Goal: Information Seeking & Learning: Learn about a topic

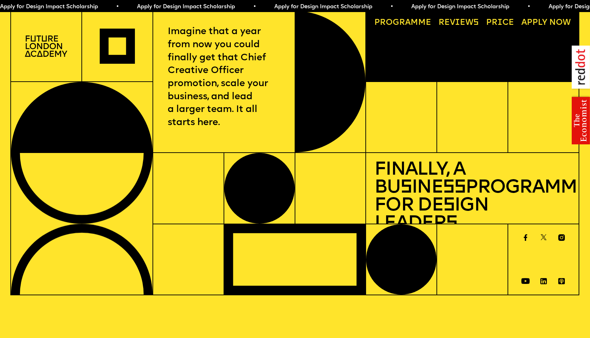
click at [410, 23] on span "a" at bounding box center [408, 23] width 6 height 8
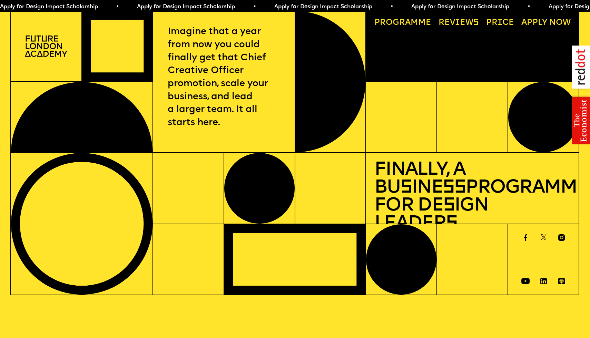
click at [416, 22] on link "Progr a mme" at bounding box center [402, 23] width 65 height 16
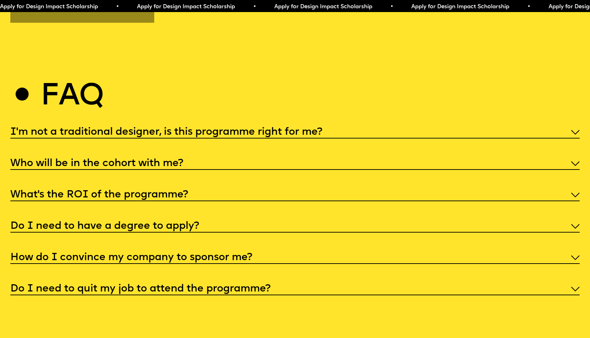
scroll to position [3073, 0]
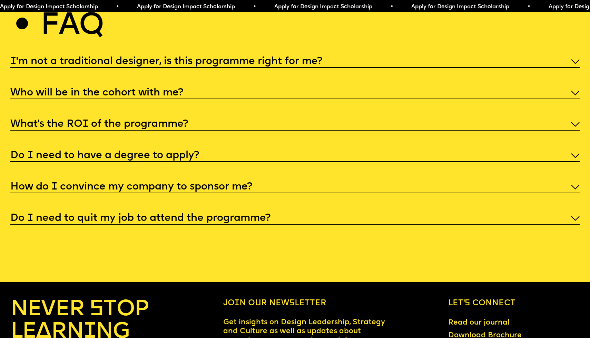
click at [190, 58] on h5 "I'm not a traditional designer, is this programme right for me?" at bounding box center [166, 61] width 312 height 7
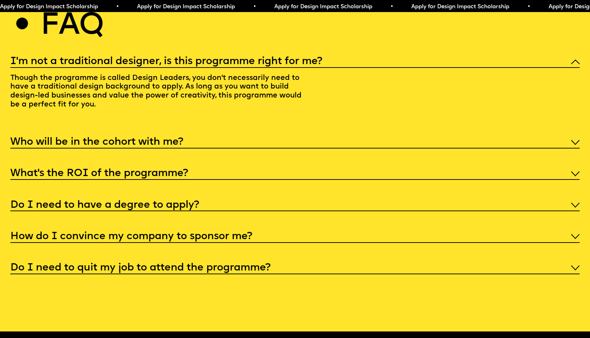
click at [190, 58] on h5 "I'm not a traditional designer, is this programme right for me?" at bounding box center [166, 61] width 312 height 7
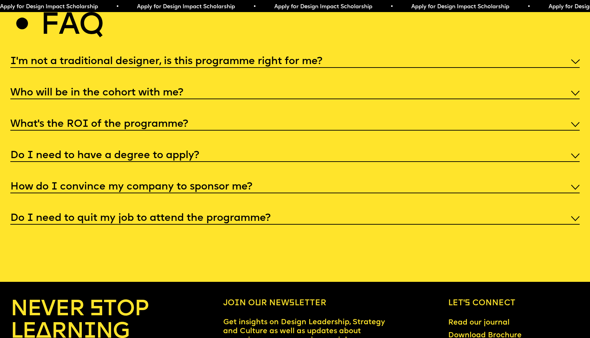
click at [152, 117] on div "What’s the ROI of the programme?" at bounding box center [295, 124] width 570 height 14
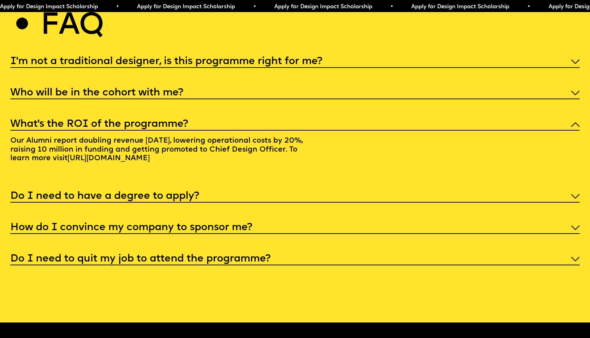
click at [152, 117] on div "What’s the ROI of the programme?" at bounding box center [295, 124] width 570 height 14
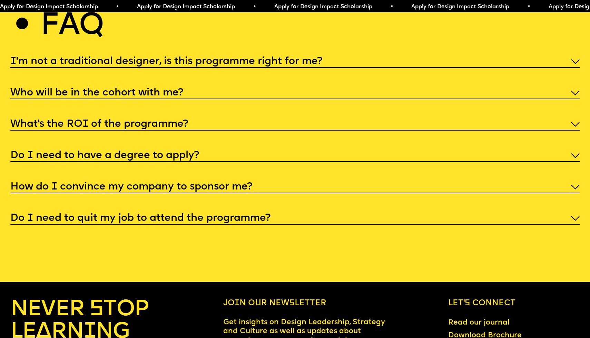
click at [146, 184] on h5 "How do I convince my company to sponsor me?" at bounding box center [131, 187] width 242 height 7
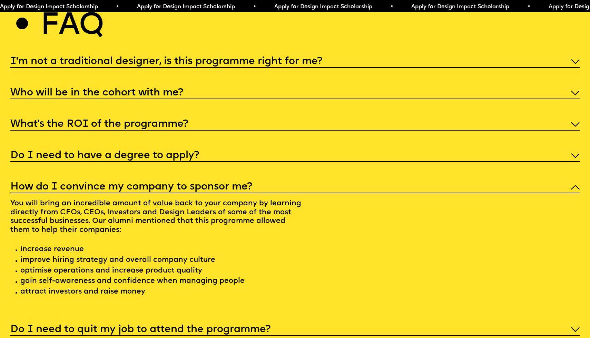
click at [146, 184] on h5 "How do I convince my company to sponsor me?" at bounding box center [131, 187] width 242 height 7
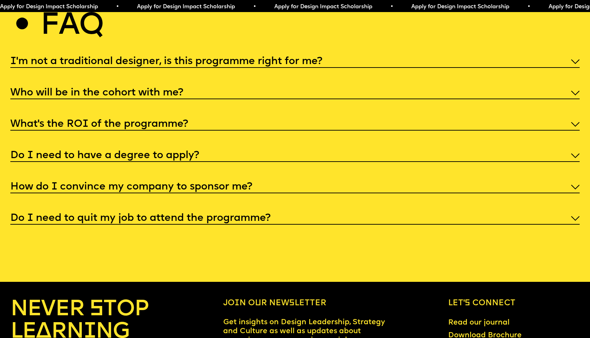
click at [141, 215] on h5 "Do I need to quit my job to attend the programme?" at bounding box center [140, 218] width 260 height 7
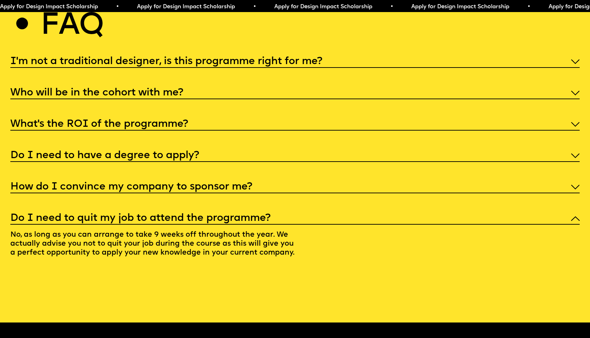
click at [141, 215] on h5 "Do I need to quit my job to attend the programme?" at bounding box center [140, 218] width 260 height 7
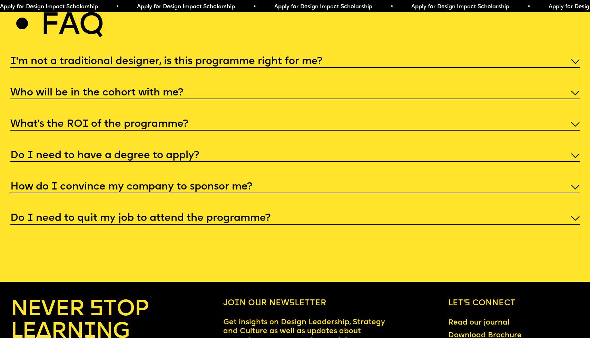
click at [110, 90] on h5 "Who will be in the cohort with me?" at bounding box center [96, 93] width 173 height 7
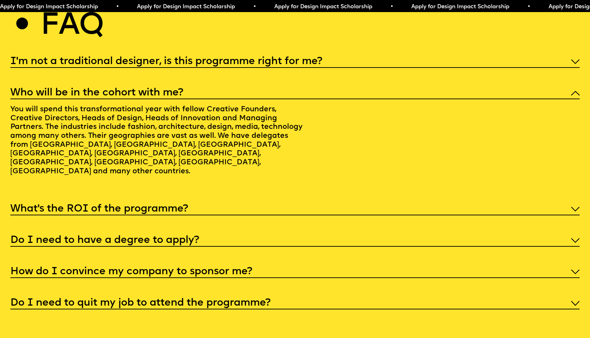
click at [110, 90] on h5 "Who will be in the cohort with me?" at bounding box center [96, 93] width 173 height 7
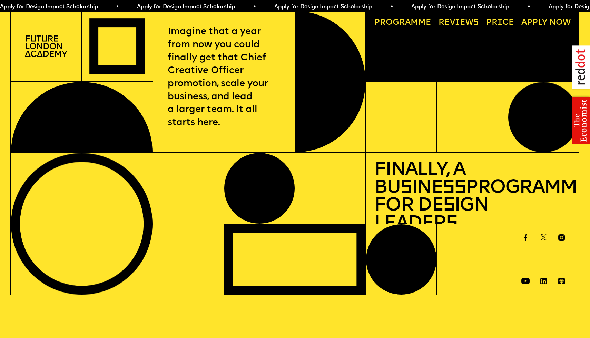
click at [560, 237] on img at bounding box center [561, 238] width 14 height 7
